Goal: Information Seeking & Learning: Learn about a topic

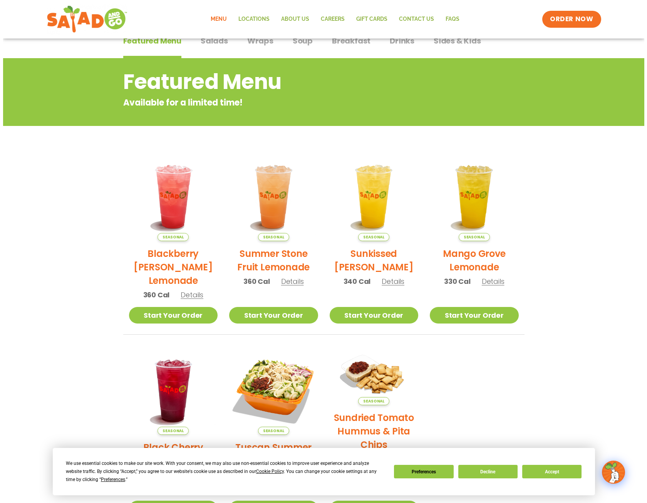
scroll to position [77, 0]
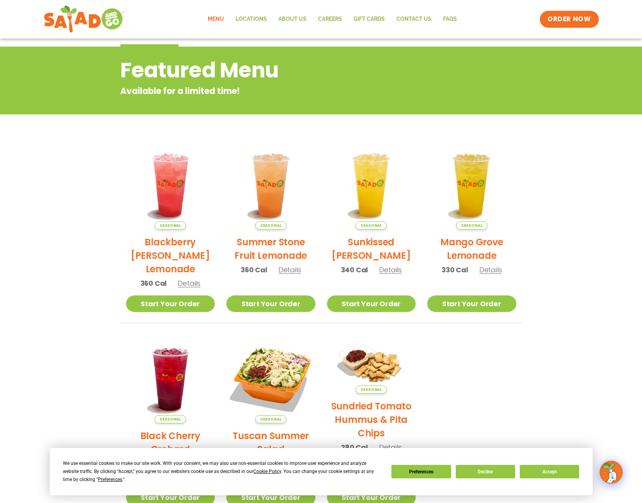
click at [293, 436] on h2 "Tuscan Summer Salad" at bounding box center [270, 442] width 89 height 27
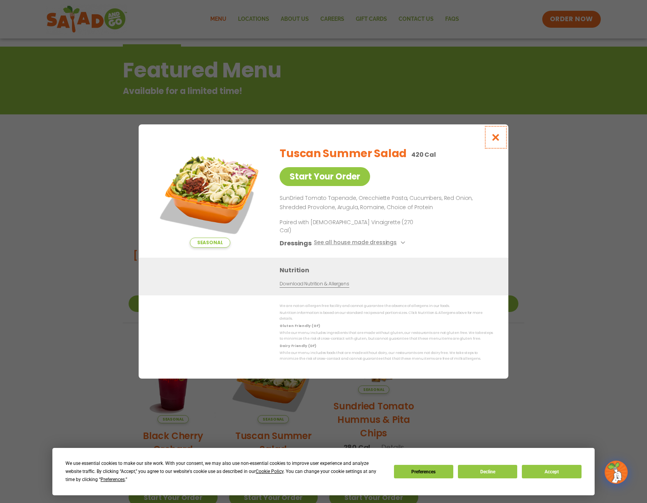
click at [497, 141] on icon "Close modal" at bounding box center [496, 137] width 10 height 8
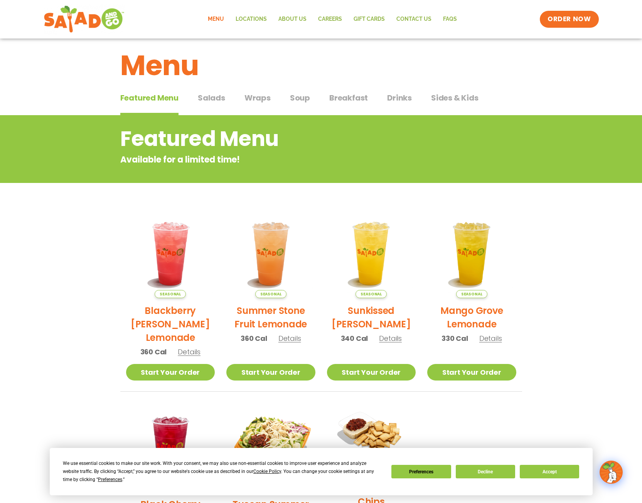
scroll to position [0, 0]
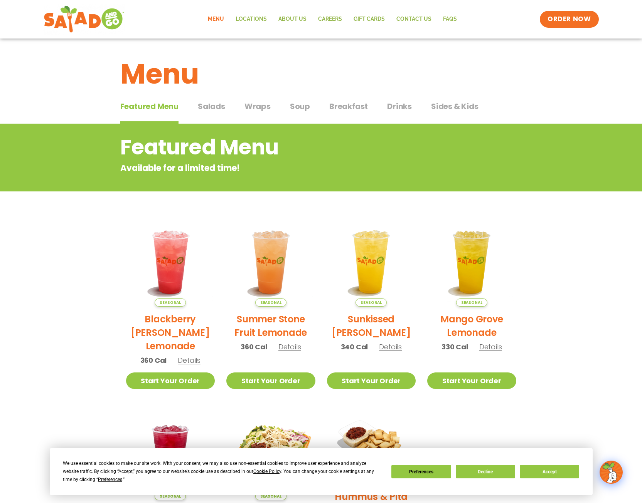
click at [268, 108] on span "Wraps" at bounding box center [257, 107] width 26 height 12
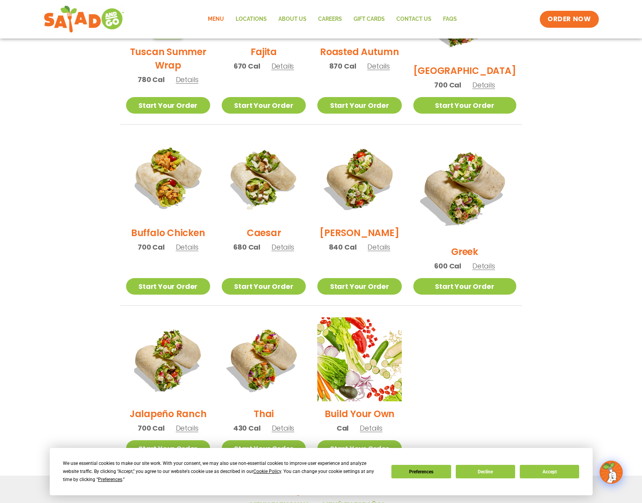
scroll to position [270, 0]
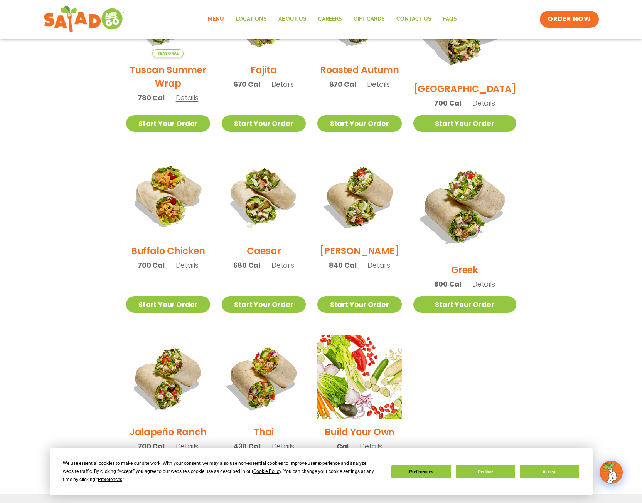
click at [294, 270] on span "Details" at bounding box center [282, 265] width 23 height 10
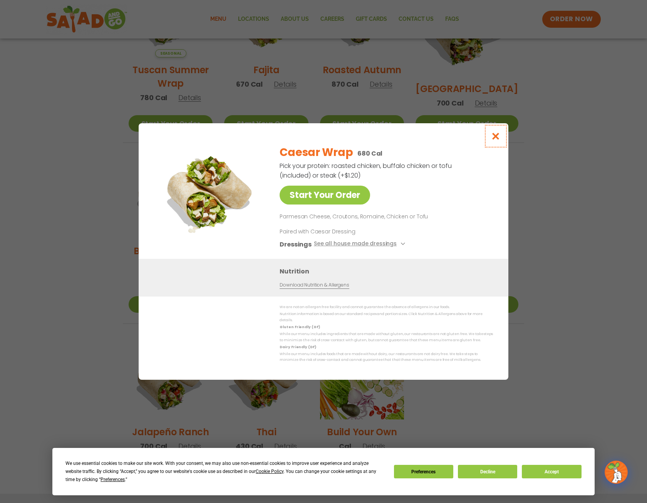
click at [495, 138] on icon "Close modal" at bounding box center [496, 136] width 10 height 8
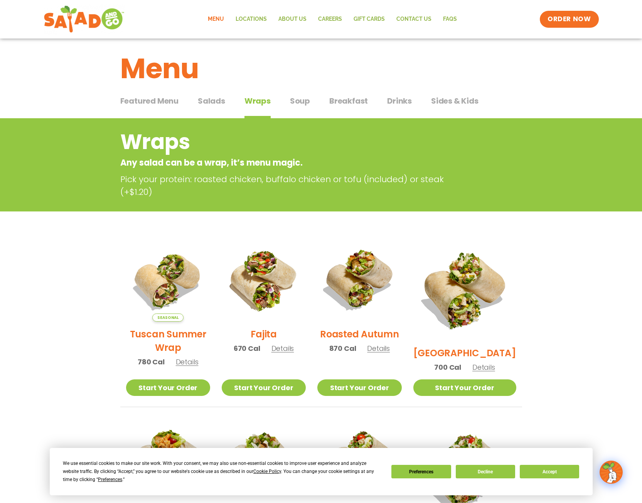
scroll to position [0, 0]
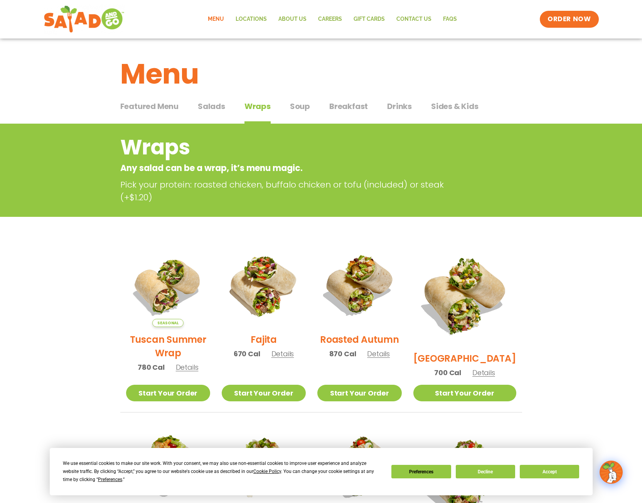
click at [347, 108] on span "Breakfast" at bounding box center [348, 107] width 39 height 12
